Goal: Check status: Check status

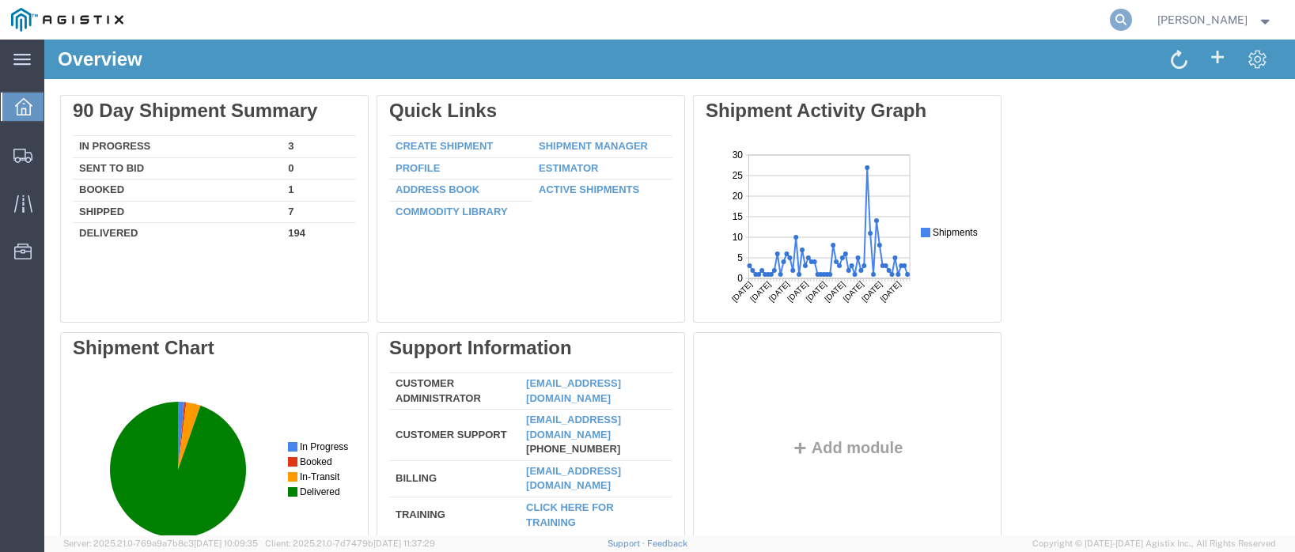
click at [1132, 13] on icon at bounding box center [1121, 20] width 22 height 22
click at [770, 22] on input "search" at bounding box center [869, 20] width 481 height 38
type input "57122656"
